Goal: Information Seeking & Learning: Learn about a topic

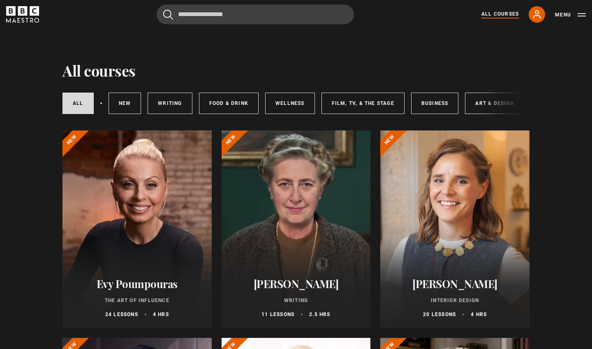
click at [437, 219] on div at bounding box center [455, 228] width 149 height 197
click at [457, 239] on div at bounding box center [455, 228] width 149 height 197
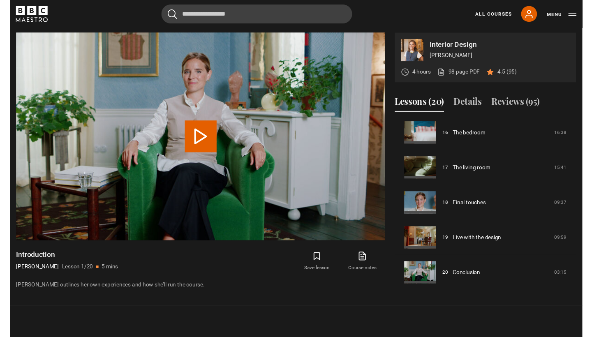
scroll to position [582, 0]
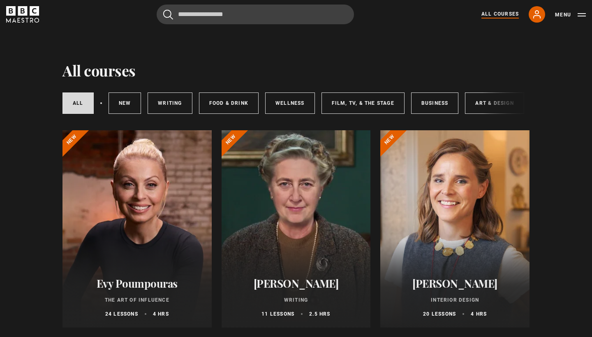
click at [316, 222] on div at bounding box center [296, 228] width 149 height 197
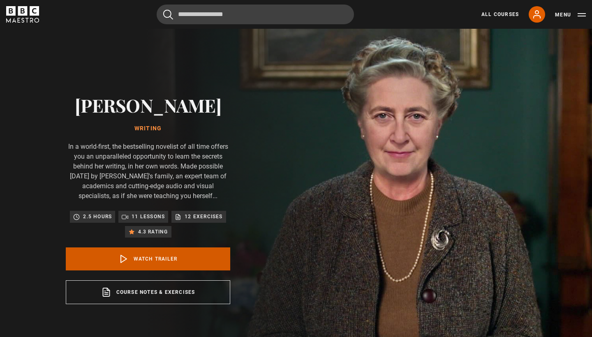
click at [153, 260] on link "Watch Trailer" at bounding box center [148, 259] width 165 height 23
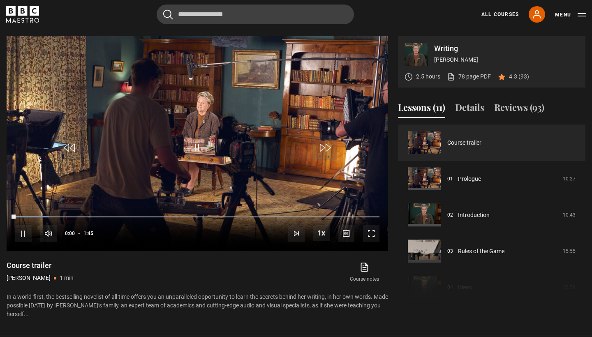
scroll to position [369, 0]
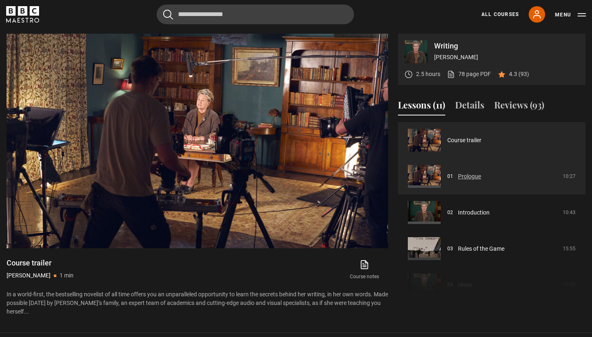
click at [471, 173] on link "Prologue" at bounding box center [469, 176] width 23 height 9
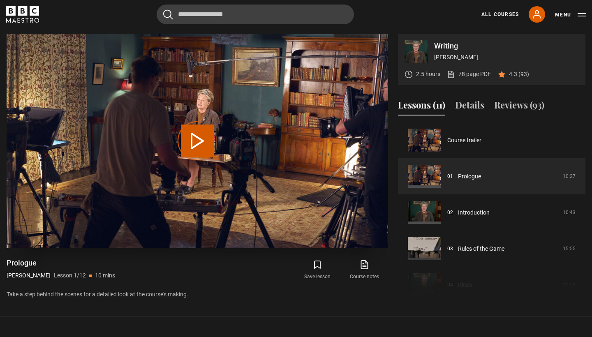
click at [200, 139] on div "Video Player is loading." at bounding box center [197, 141] width 41 height 41
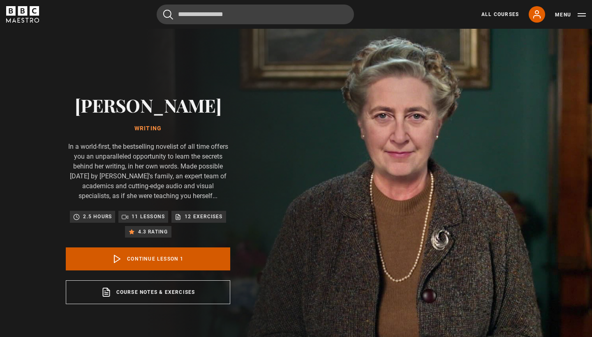
click at [174, 266] on link "Continue lesson 1" at bounding box center [148, 259] width 165 height 23
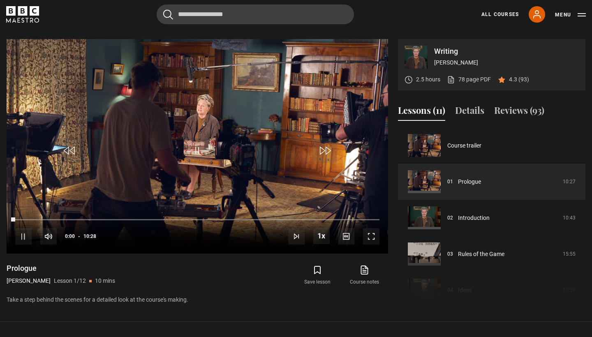
scroll to position [369, 0]
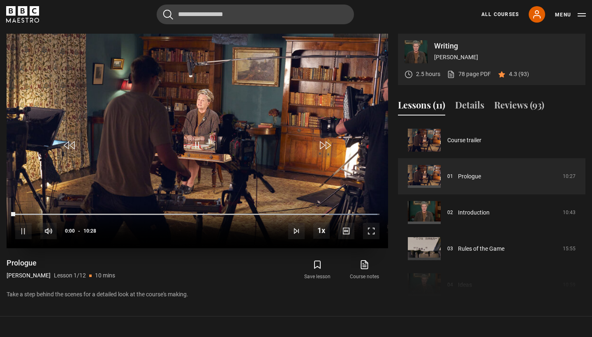
click at [324, 150] on span "Video Player" at bounding box center [324, 145] width 25 height 25
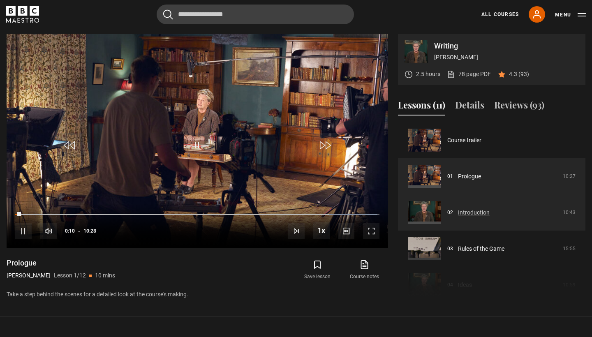
click at [465, 213] on link "Introduction" at bounding box center [474, 213] width 32 height 9
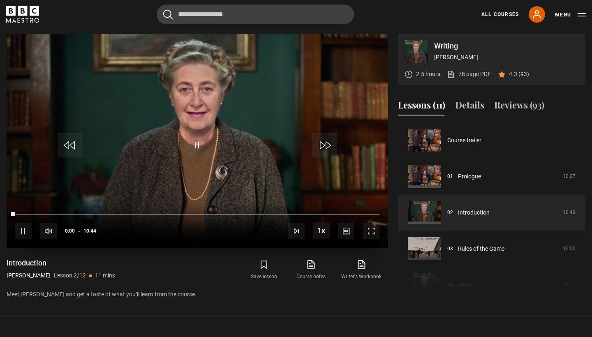
scroll to position [36, 0]
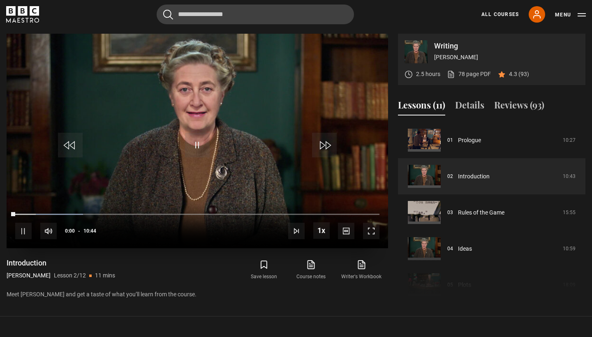
click at [200, 149] on span "Video Player" at bounding box center [197, 145] width 25 height 25
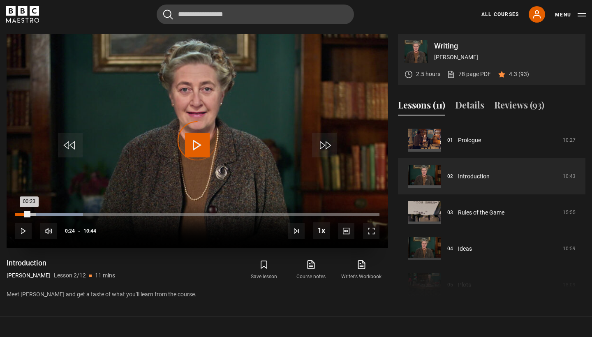
drag, startPoint x: 35, startPoint y: 213, endPoint x: 28, endPoint y: 213, distance: 7.4
click at [28, 213] on div "Loaded : 18.59% 00:23 00:23" at bounding box center [197, 214] width 364 height 2
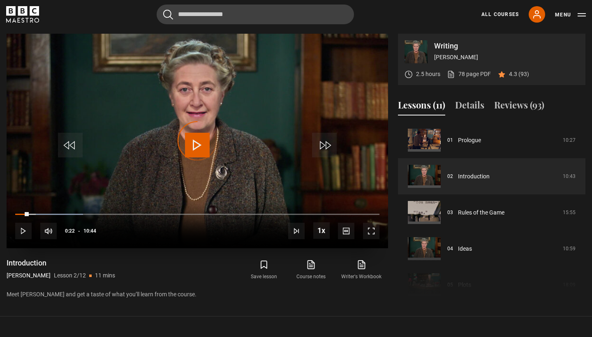
click at [23, 231] on span "Video Player" at bounding box center [23, 231] width 16 height 16
click at [375, 230] on span "Video Player" at bounding box center [371, 231] width 16 height 16
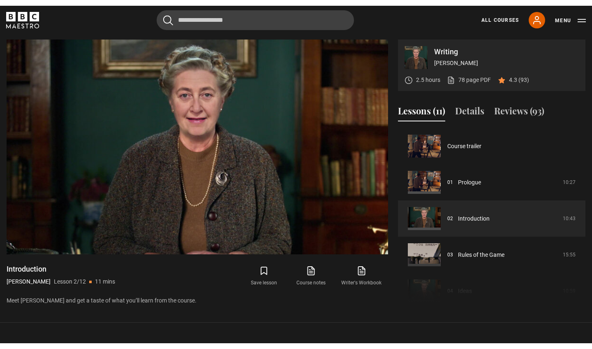
scroll to position [0, 0]
